Goal: Task Accomplishment & Management: Complete application form

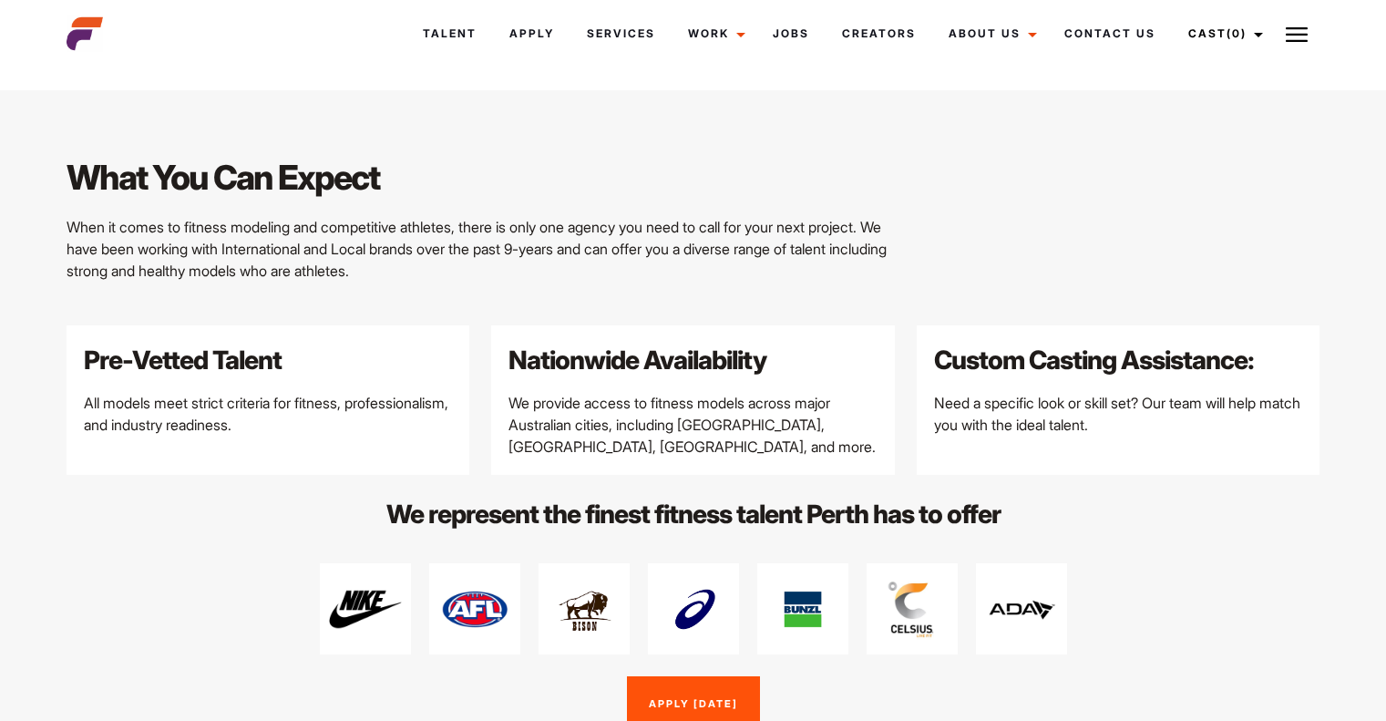
scroll to position [2147, 0]
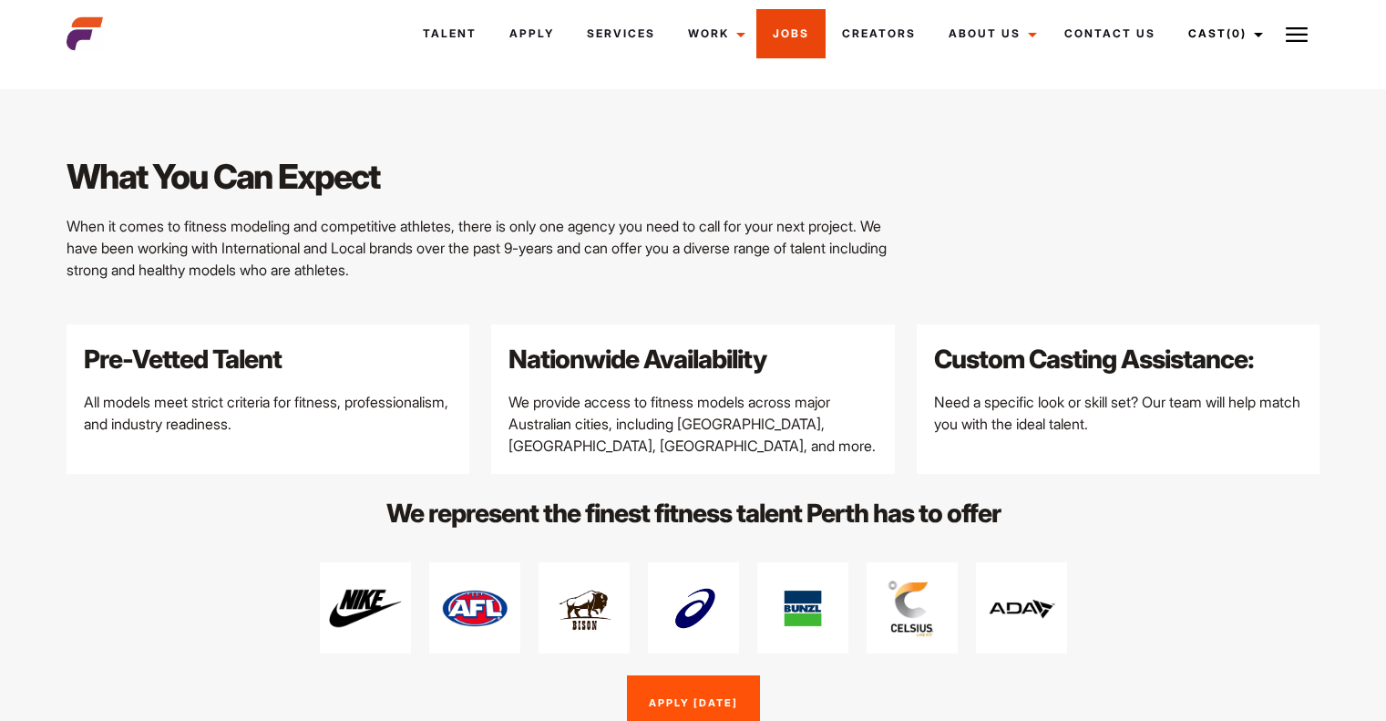
click at [796, 17] on link "Jobs" at bounding box center [790, 33] width 69 height 49
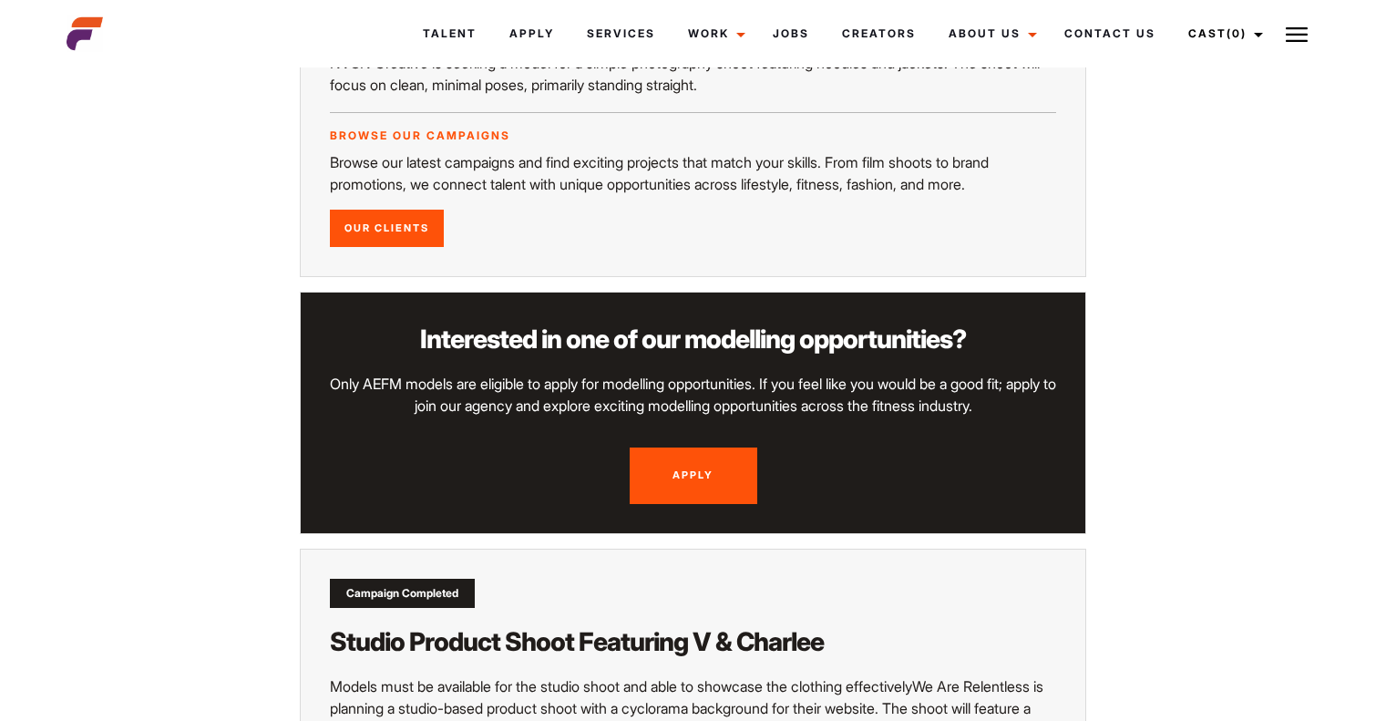
scroll to position [1743, 0]
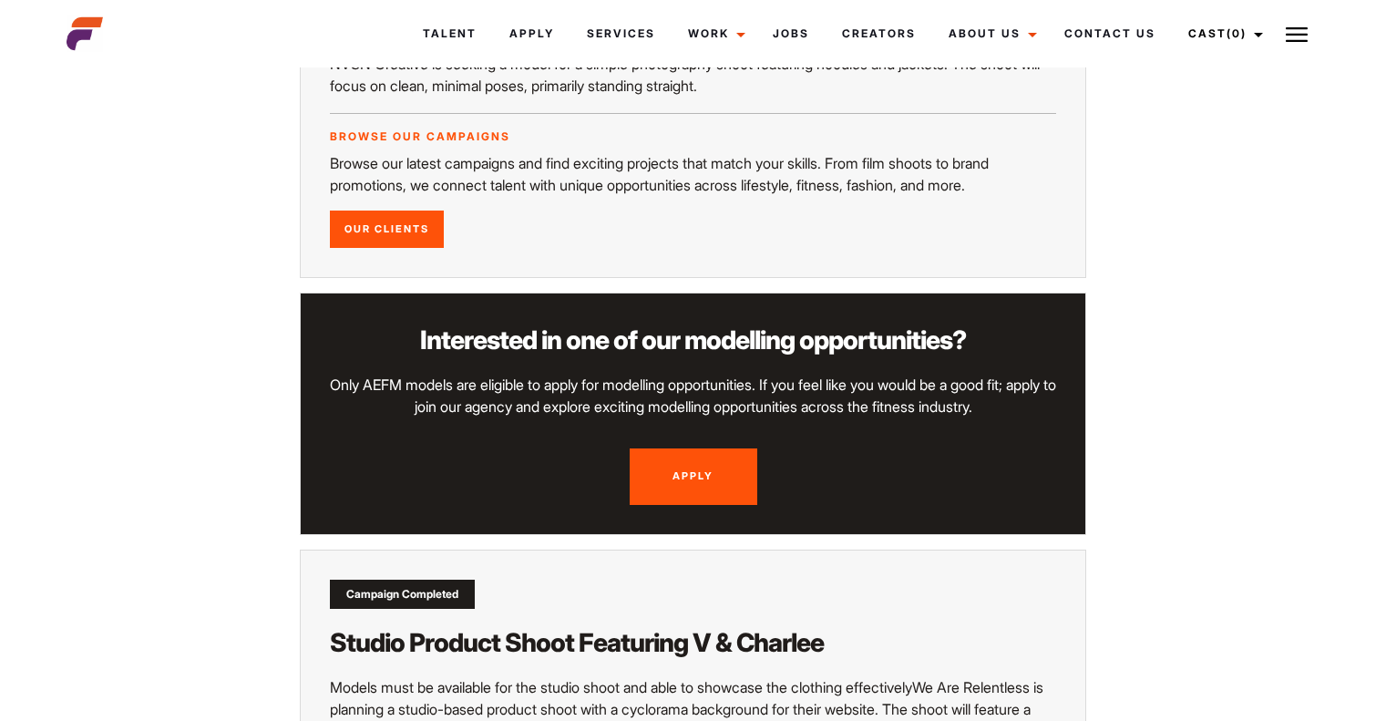
click at [695, 448] on link "Apply" at bounding box center [694, 476] width 128 height 56
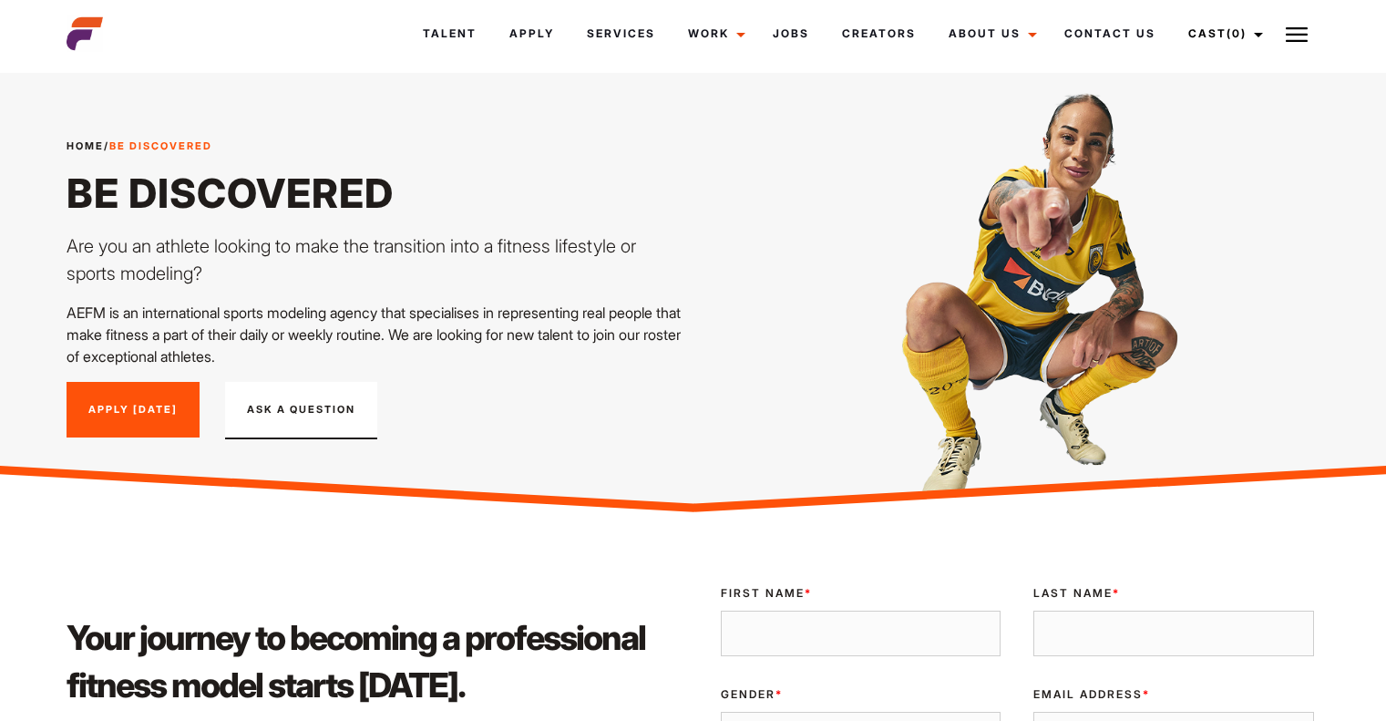
click at [136, 403] on link "Apply [DATE]" at bounding box center [133, 410] width 133 height 56
